Goal: Task Accomplishment & Management: Use online tool/utility

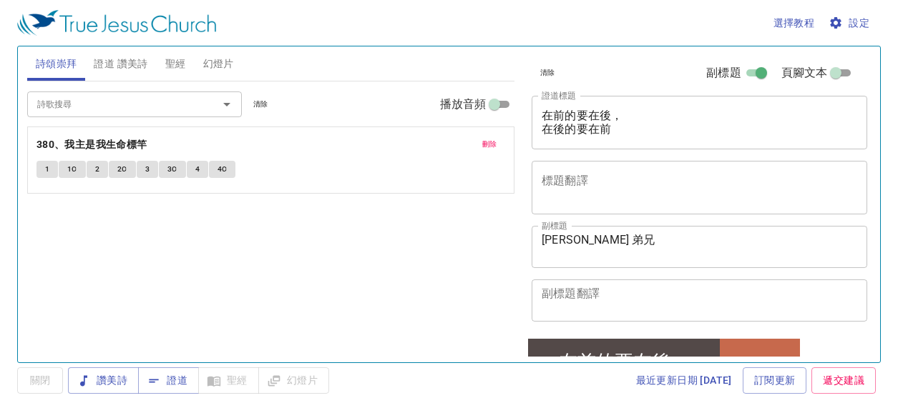
click at [682, 134] on textarea "在前的要在後， 在後的要在前" at bounding box center [699, 122] width 315 height 27
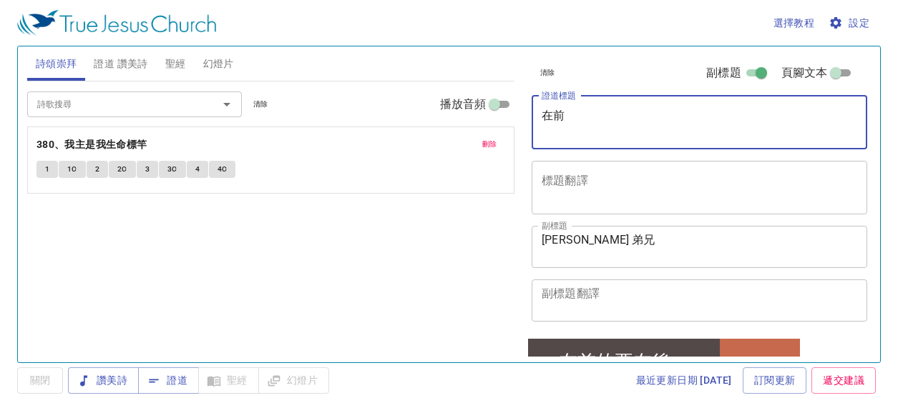
type textarea "在"
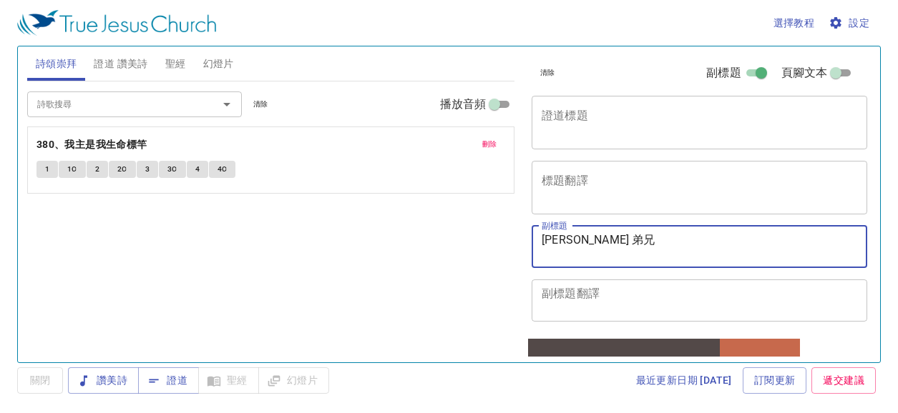
click at [630, 244] on textarea "劉良俊 弟兄" at bounding box center [699, 246] width 315 height 27
type textarea "劉"
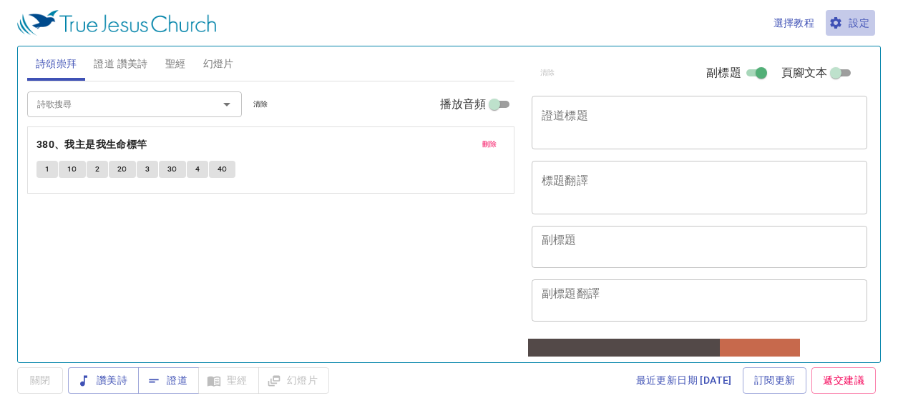
click at [862, 24] on span "設定" at bounding box center [850, 23] width 38 height 18
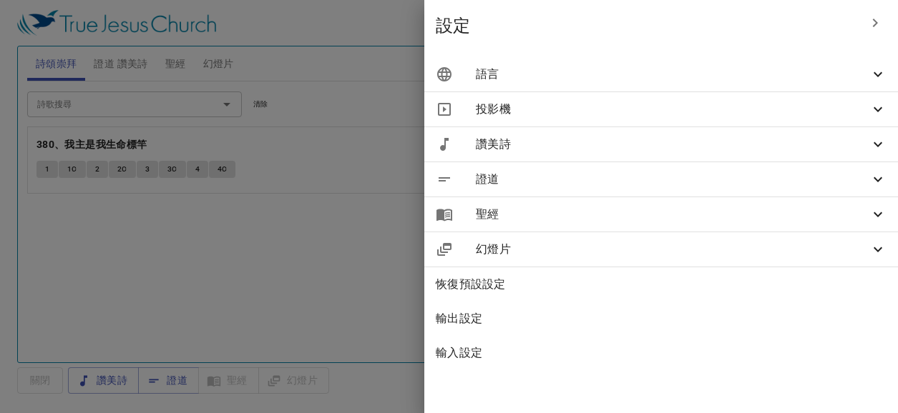
click at [885, 74] on icon at bounding box center [877, 74] width 17 height 17
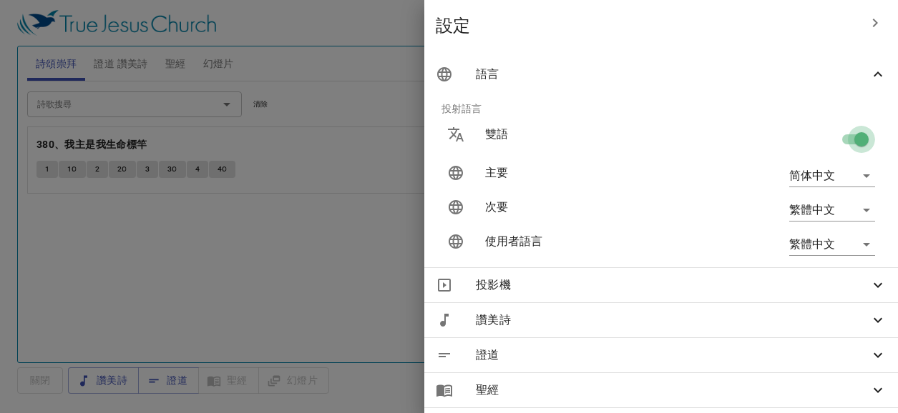
click at [840, 139] on input "checkbox" at bounding box center [862, 142] width 82 height 27
checkbox input "false"
click at [0, 0] on icon "button" at bounding box center [0, 0] width 0 height 0
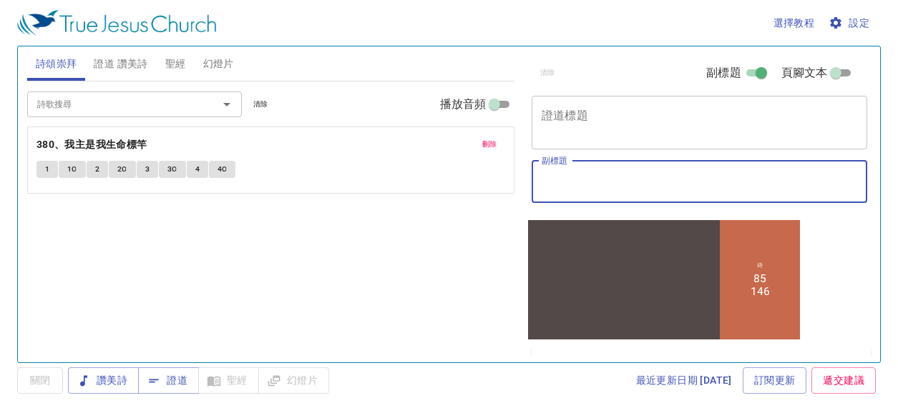
click at [723, 185] on textarea "副標題" at bounding box center [699, 181] width 315 height 27
type textarea "l"
type textarea "[PERSON_NAME] 傳道"
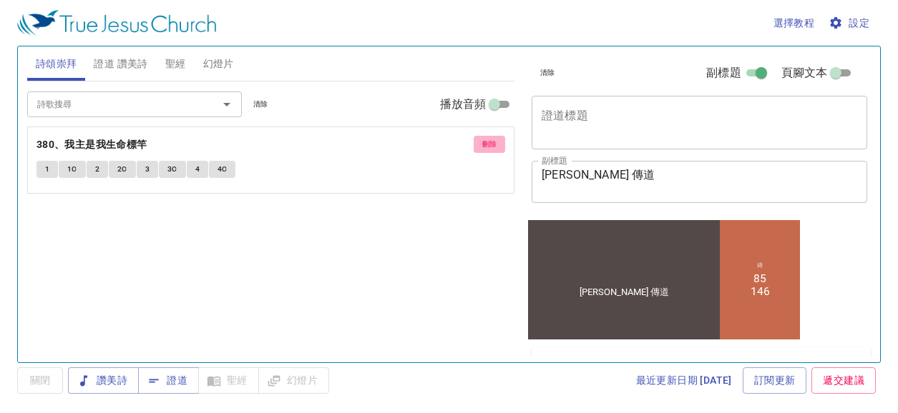
click at [491, 145] on span "刪除" at bounding box center [489, 144] width 15 height 13
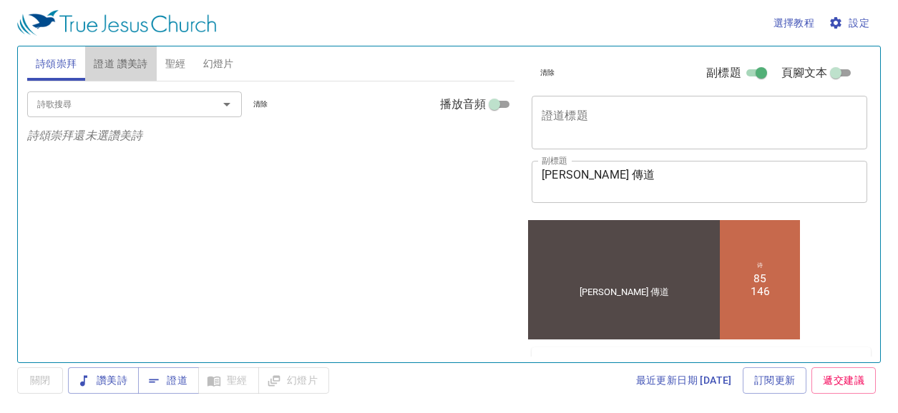
click at [137, 61] on span "證道 讚美詩" at bounding box center [121, 64] width 54 height 18
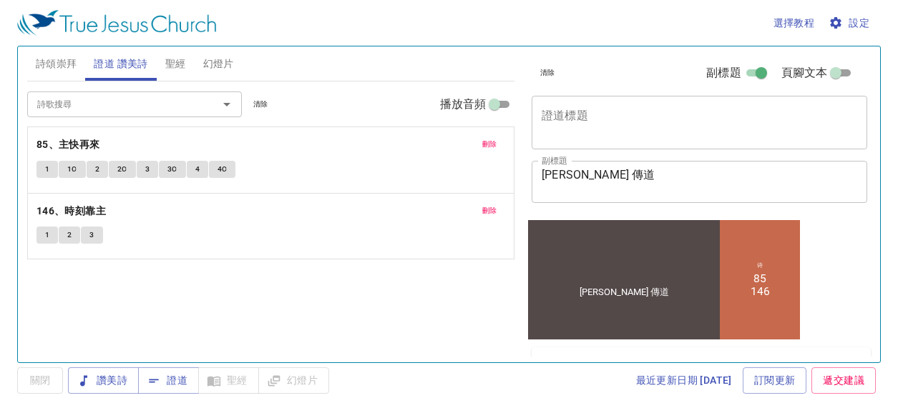
click at [491, 210] on span "刪除" at bounding box center [489, 211] width 15 height 13
click at [493, 141] on span "刪除" at bounding box center [489, 144] width 15 height 13
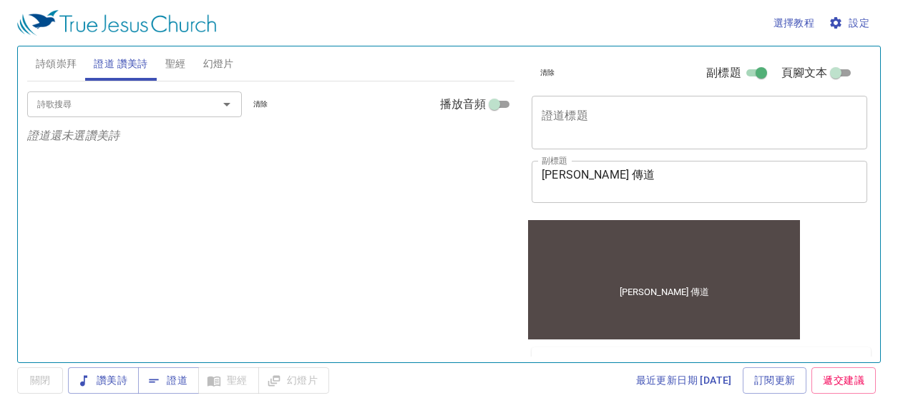
click at [214, 109] on div at bounding box center [216, 104] width 37 height 20
